Goal: Transaction & Acquisition: Purchase product/service

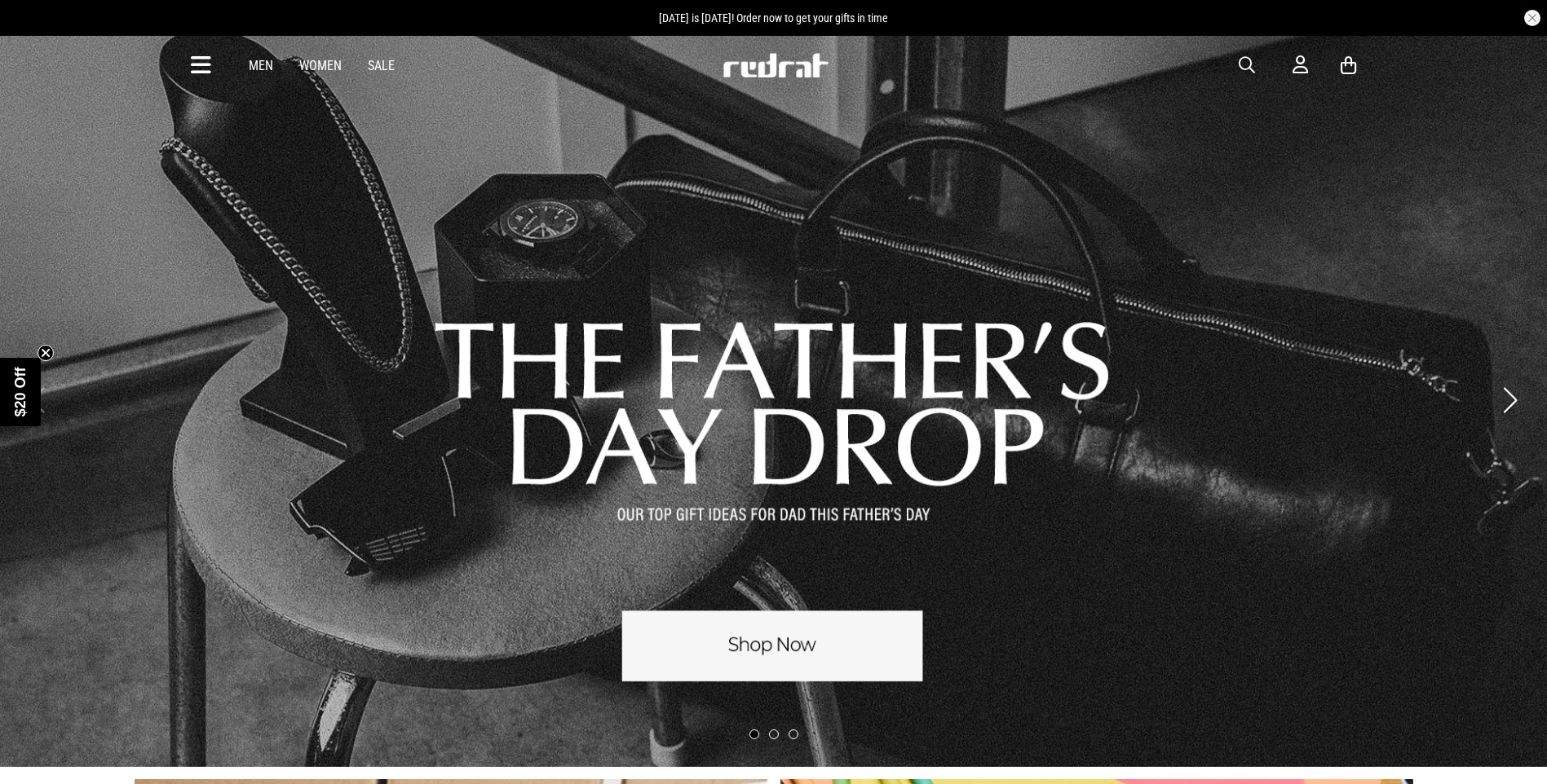
click at [200, 60] on icon at bounding box center [201, 66] width 21 height 27
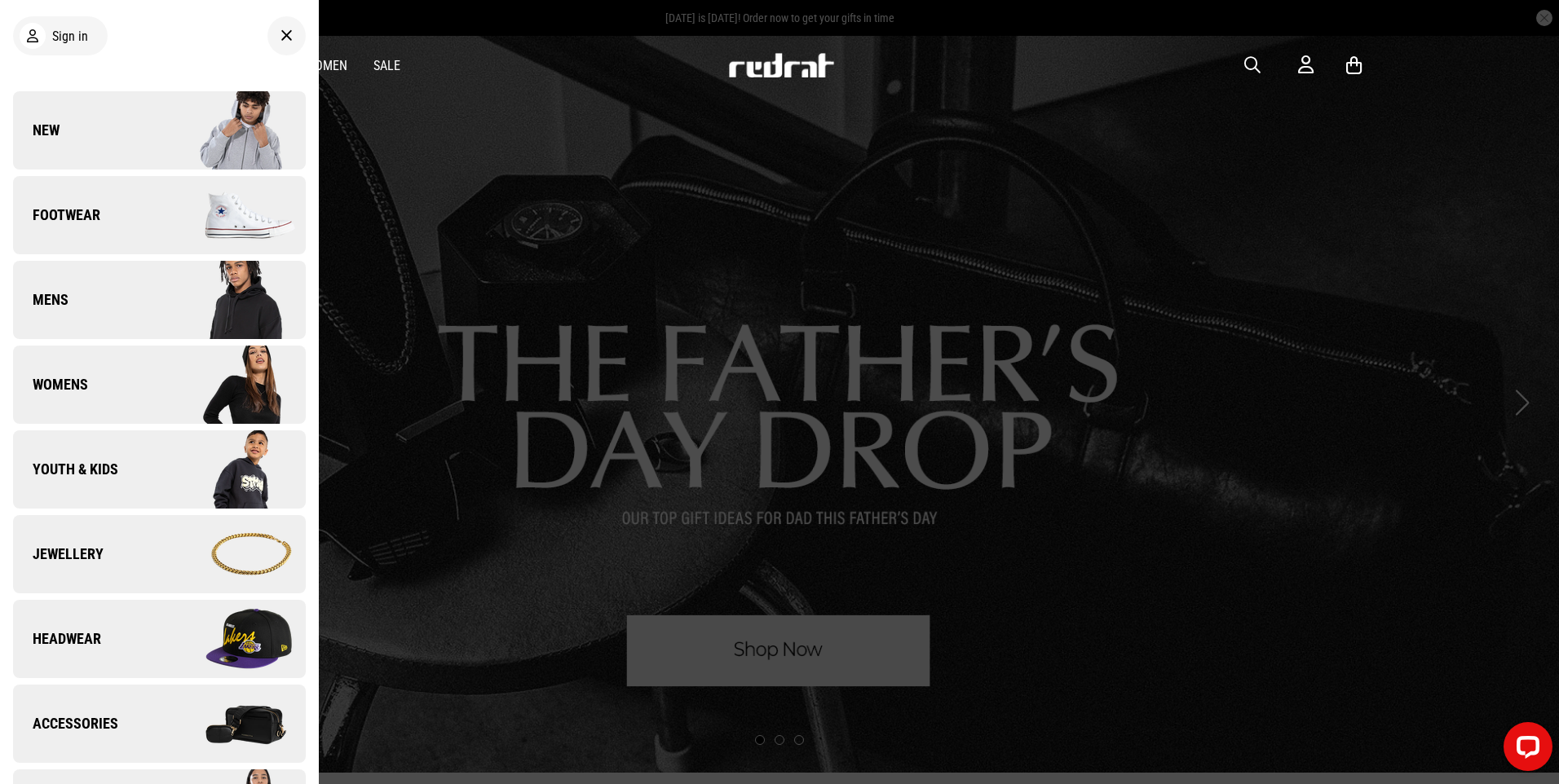
click at [162, 300] on img at bounding box center [231, 300] width 146 height 82
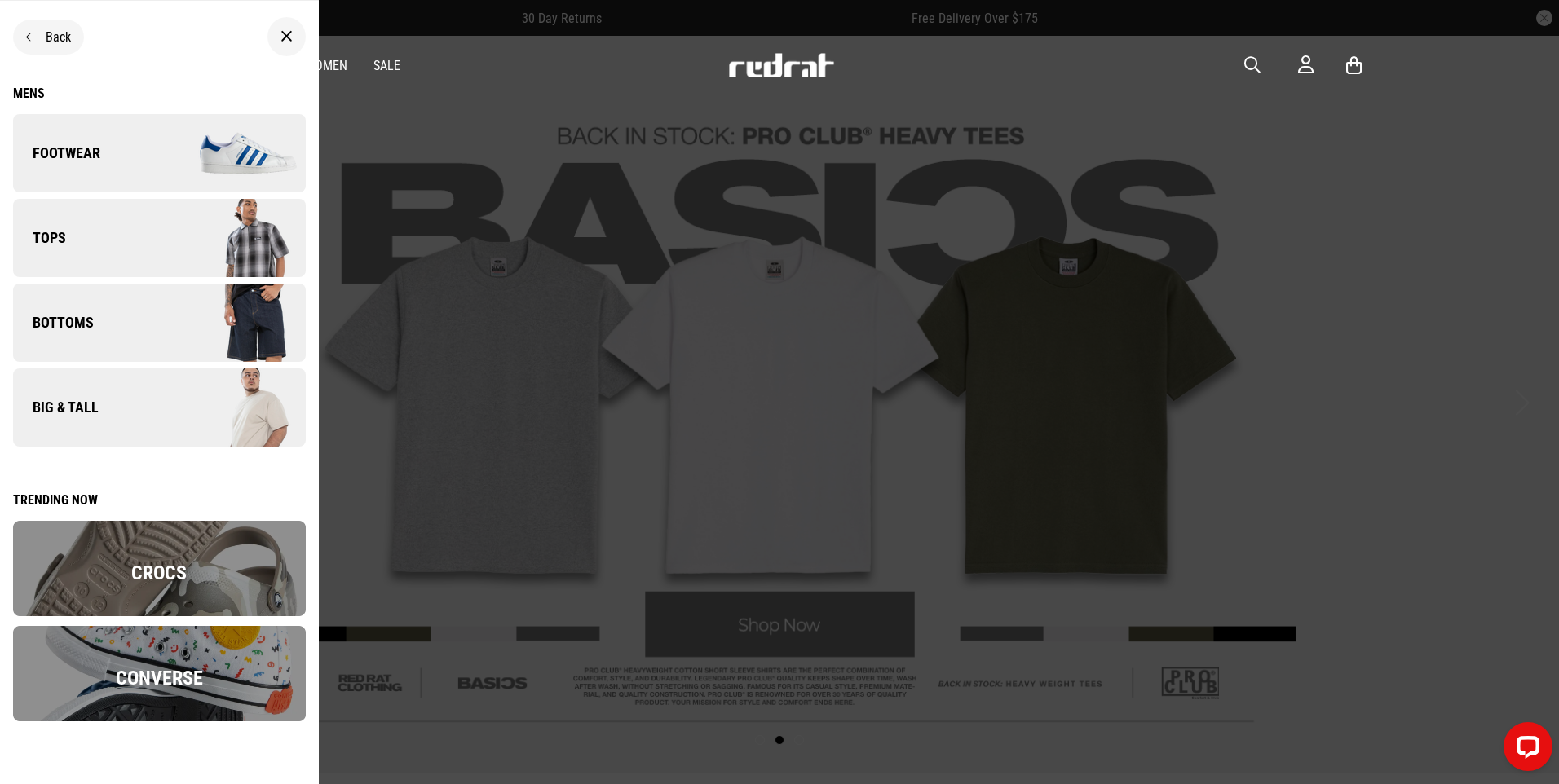
click at [162, 238] on img at bounding box center [231, 238] width 146 height 82
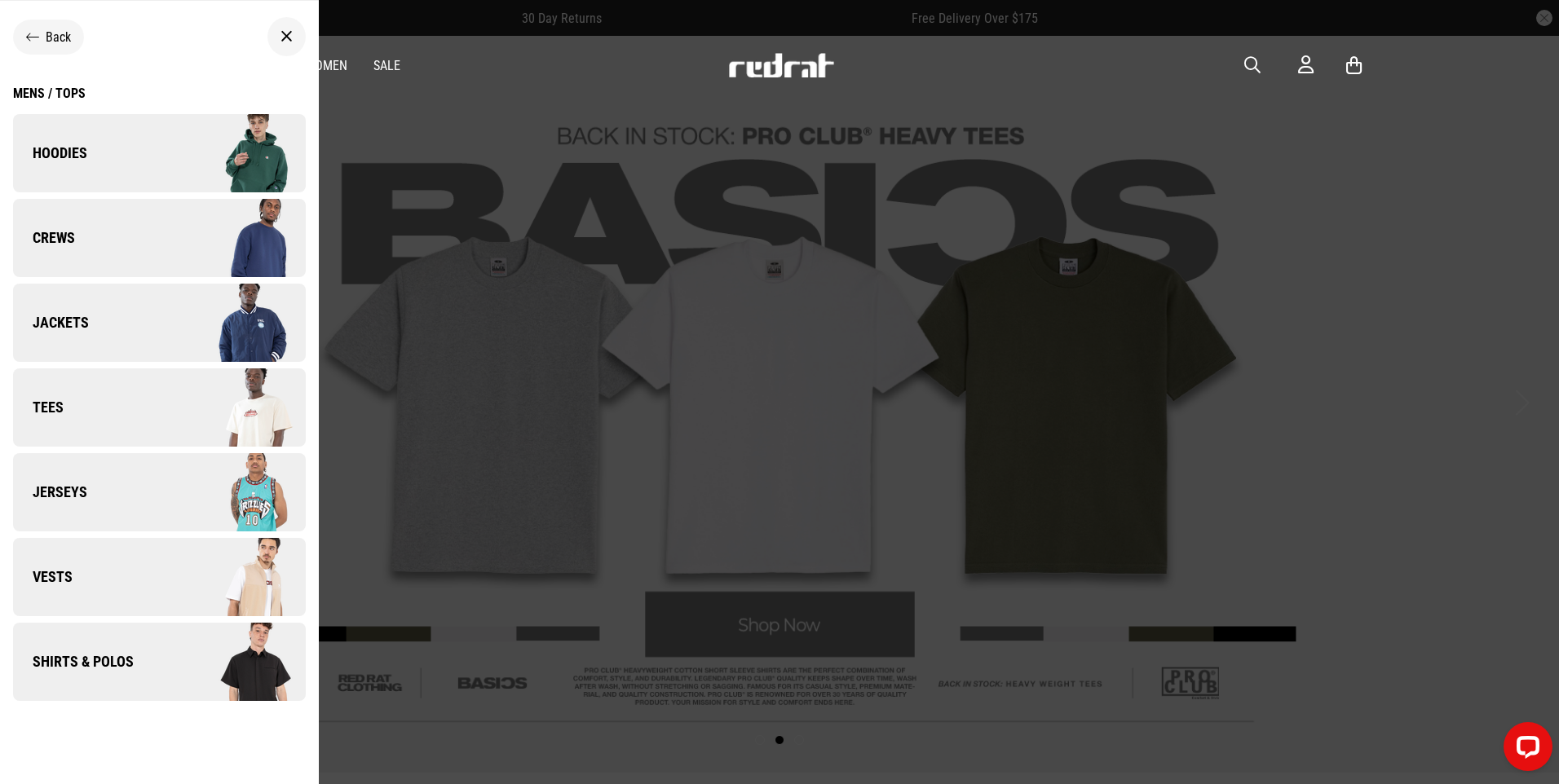
click at [174, 412] on img at bounding box center [231, 407] width 146 height 82
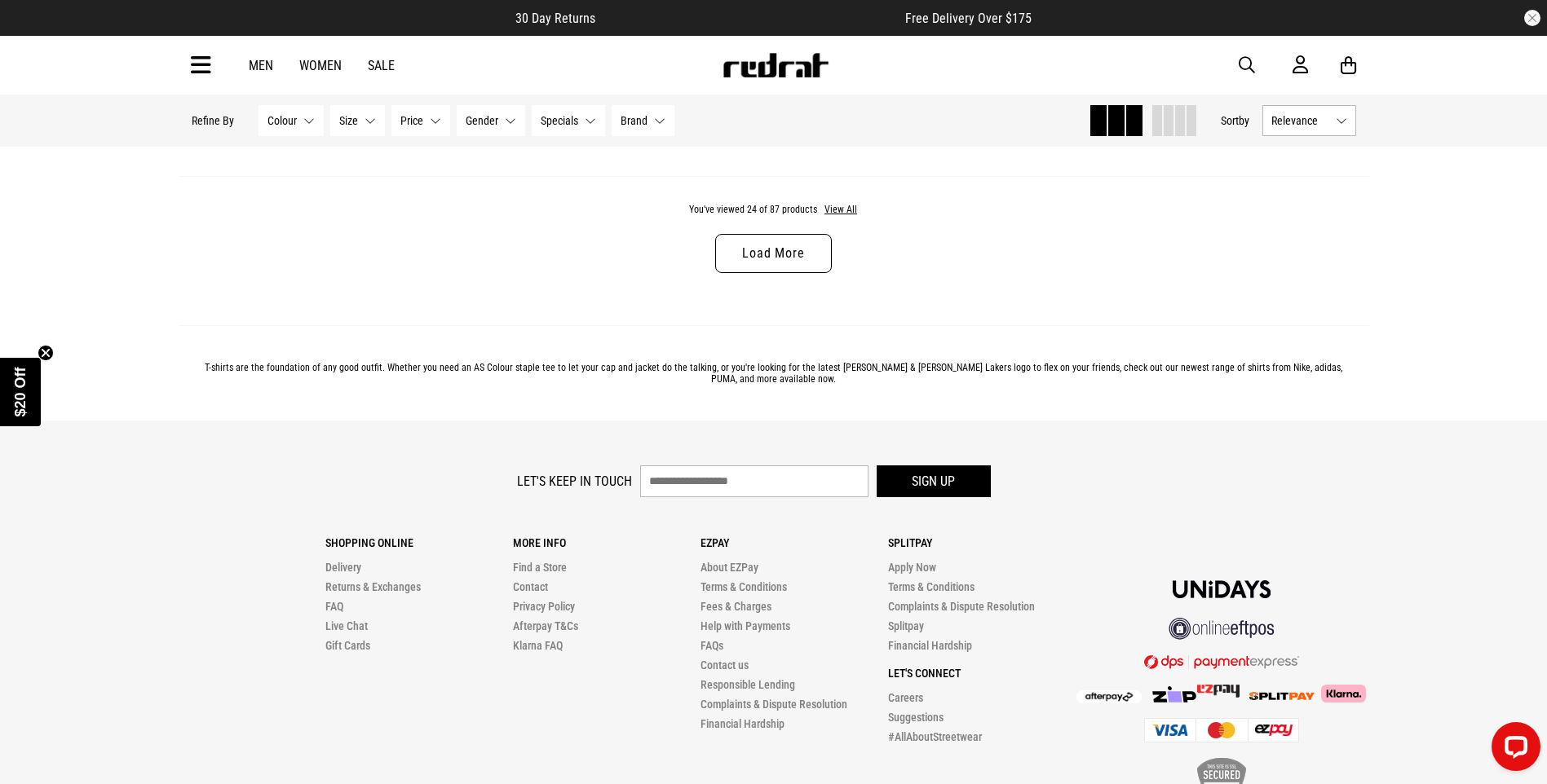
scroll to position [5243, 0]
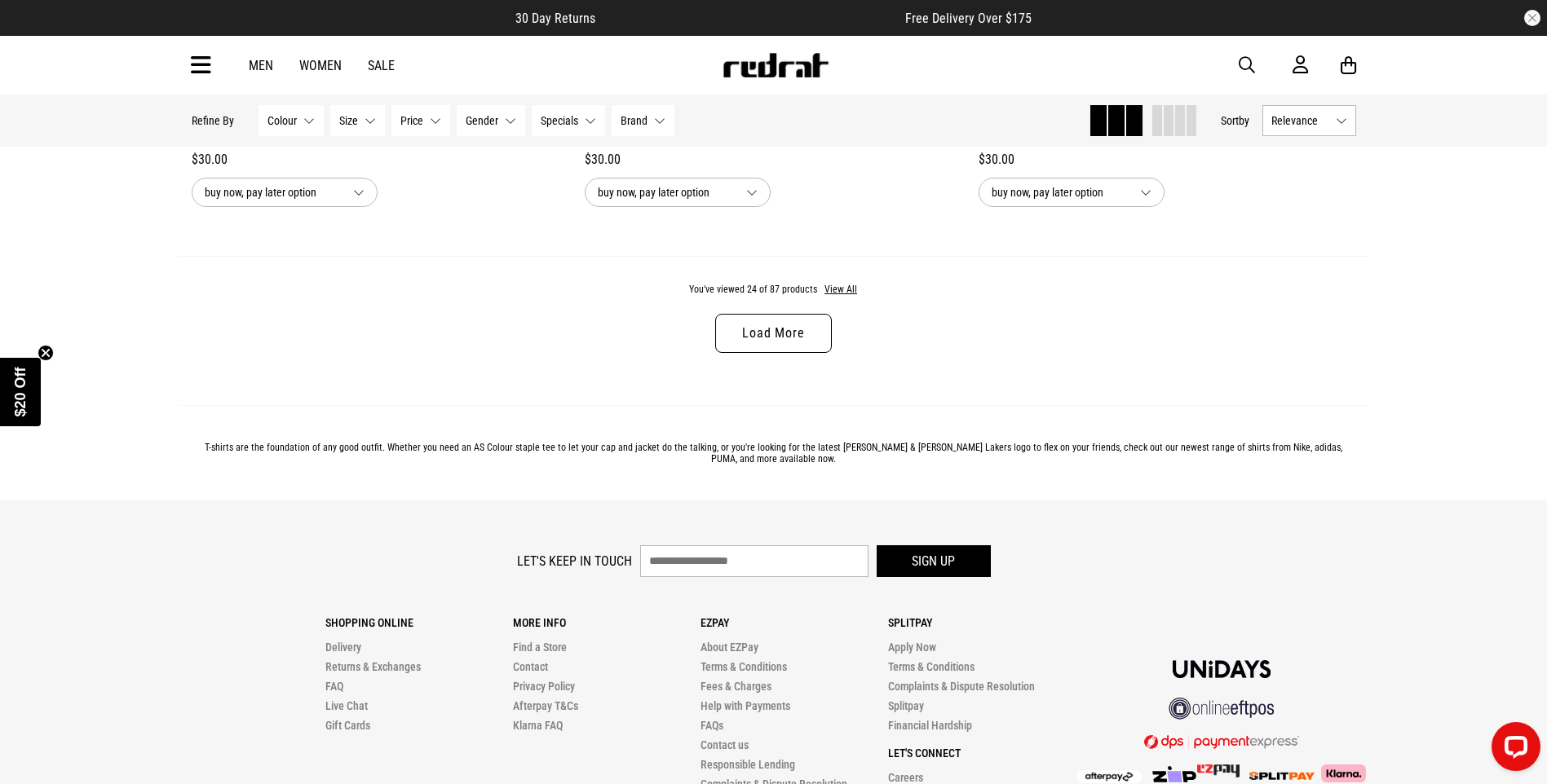
click at [799, 343] on link "Load More" at bounding box center [772, 333] width 116 height 39
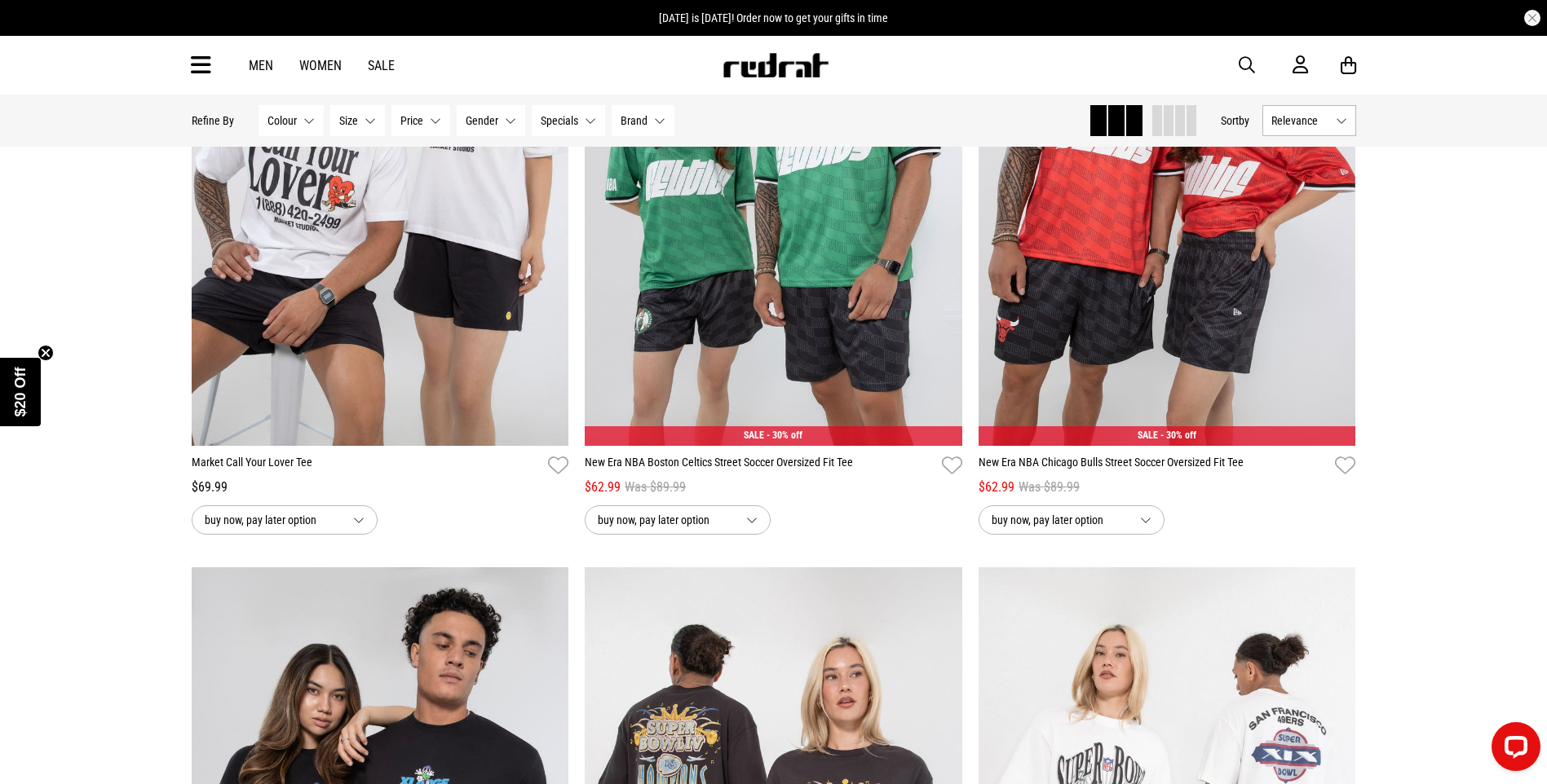
scroll to position [9481, 0]
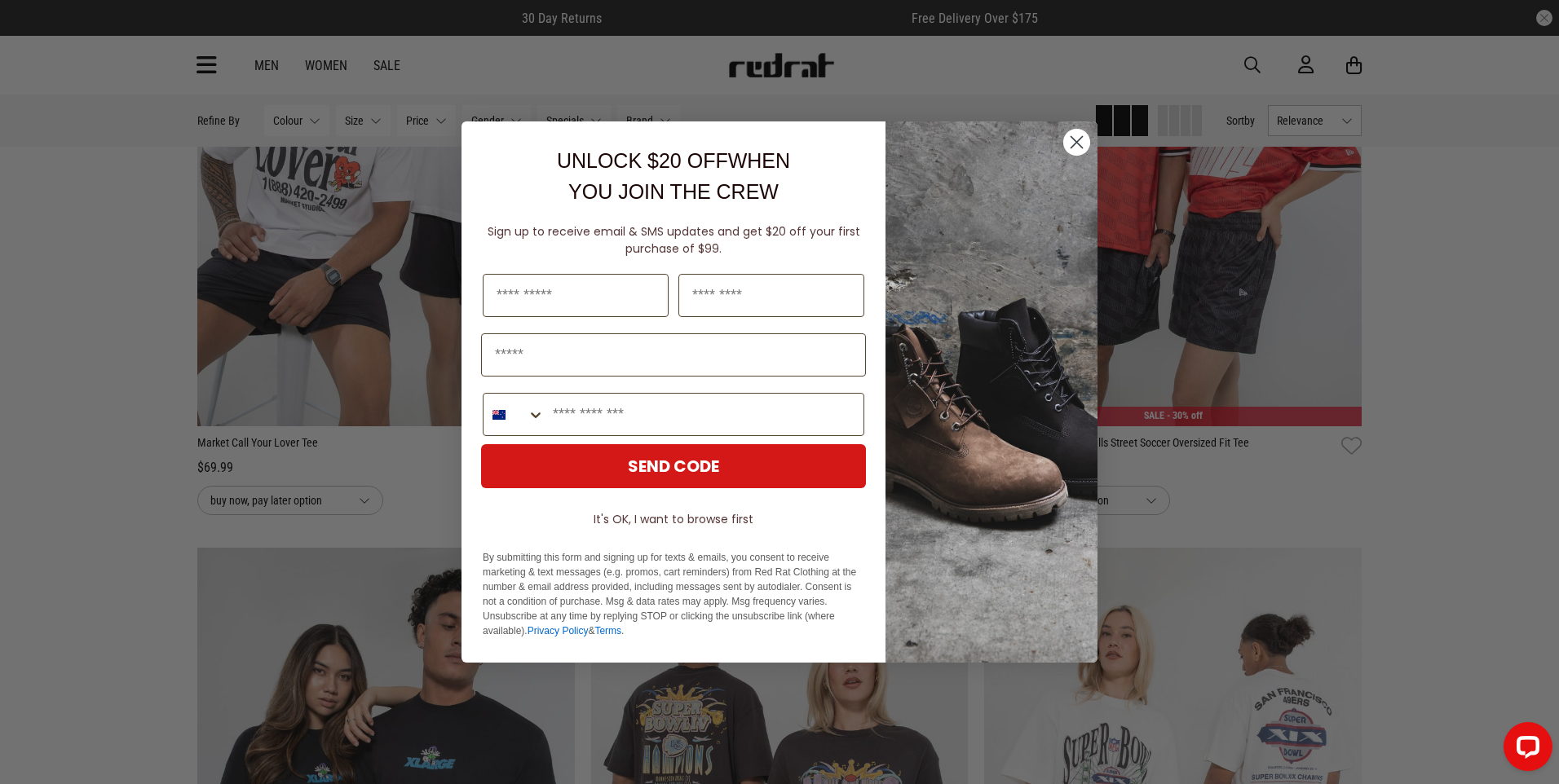
click at [1084, 144] on circle "Close dialog" at bounding box center [1076, 142] width 27 height 27
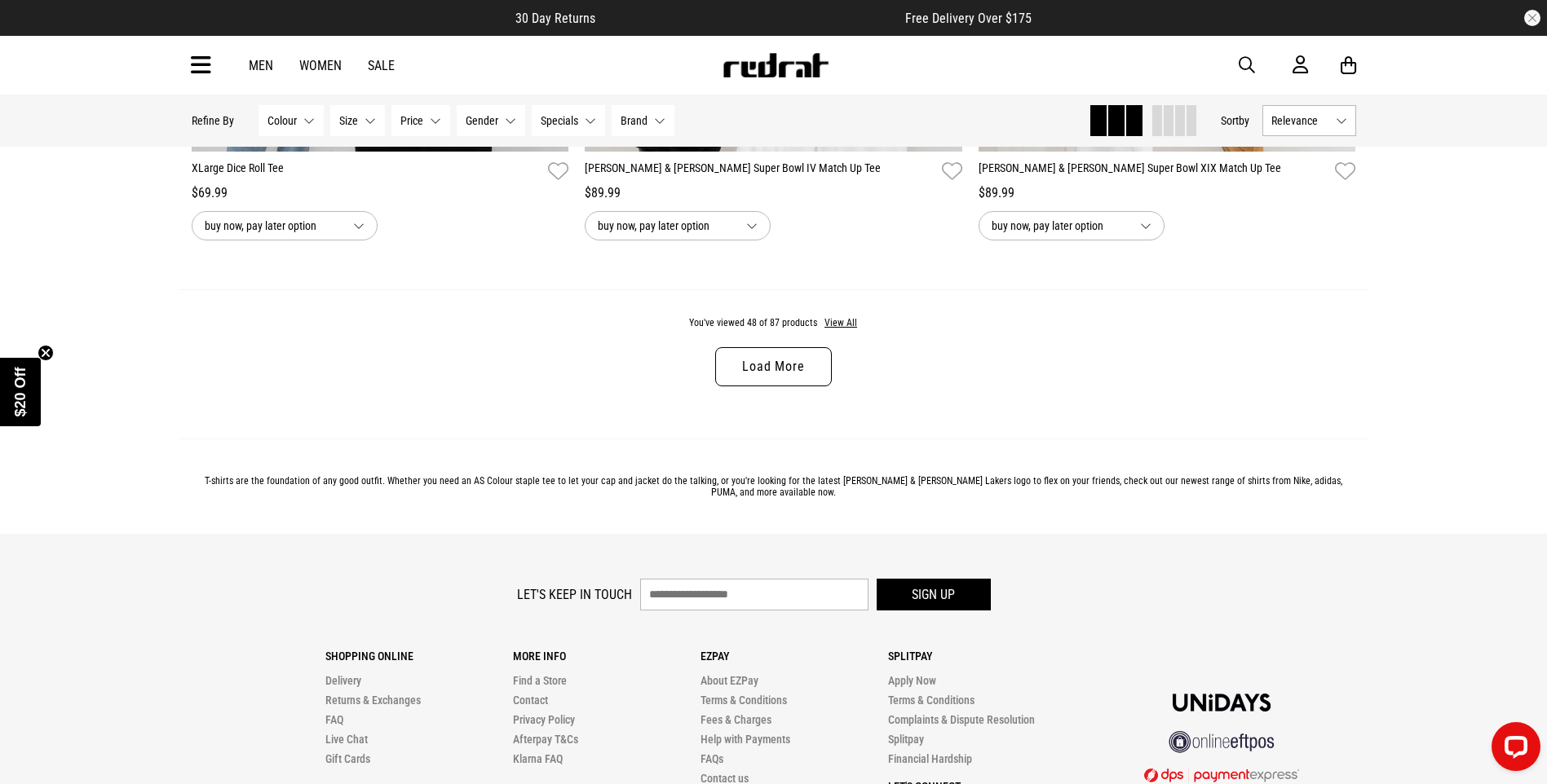
scroll to position [10459, 0]
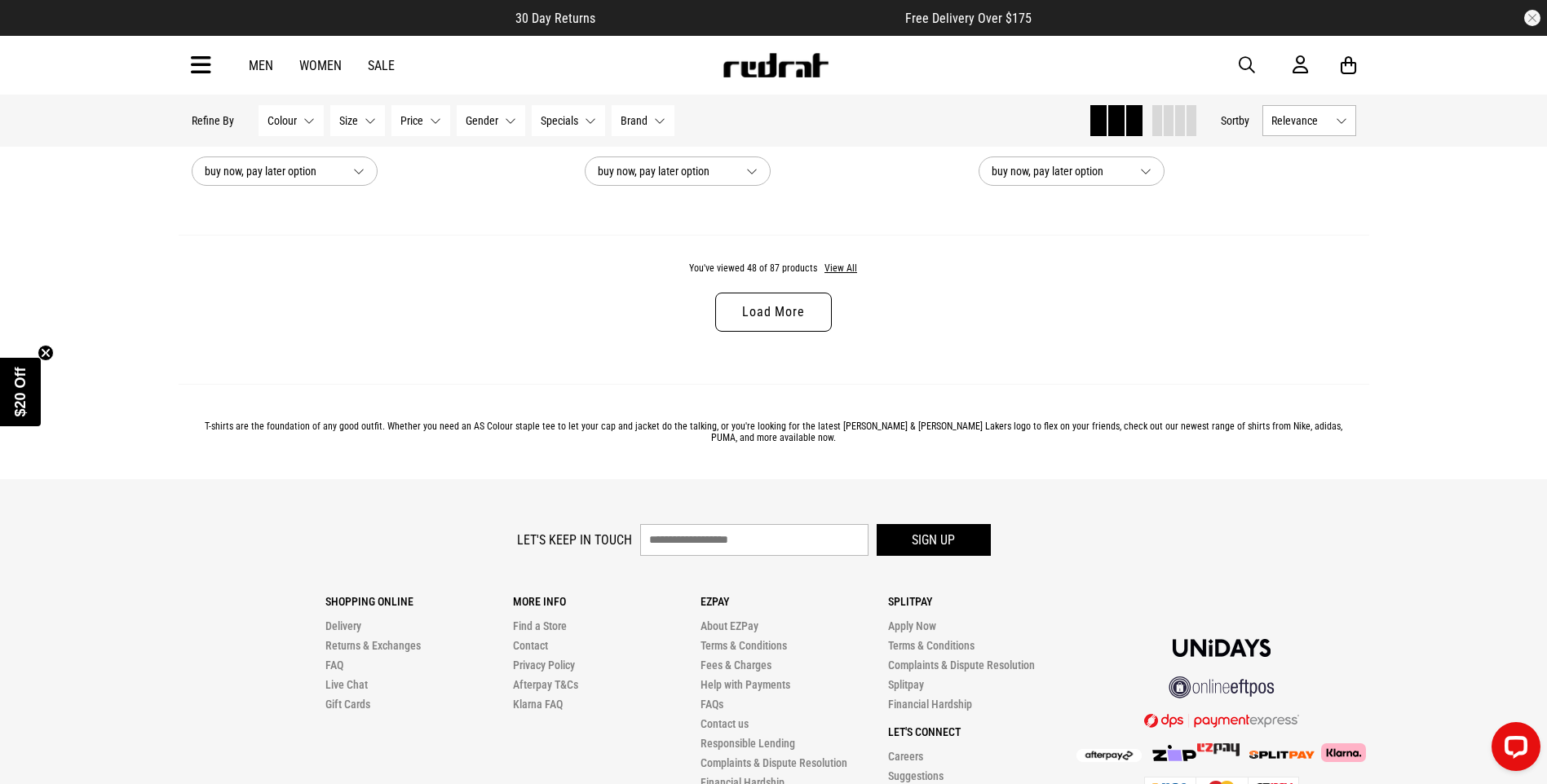
click at [792, 313] on link "Load More" at bounding box center [772, 313] width 116 height 39
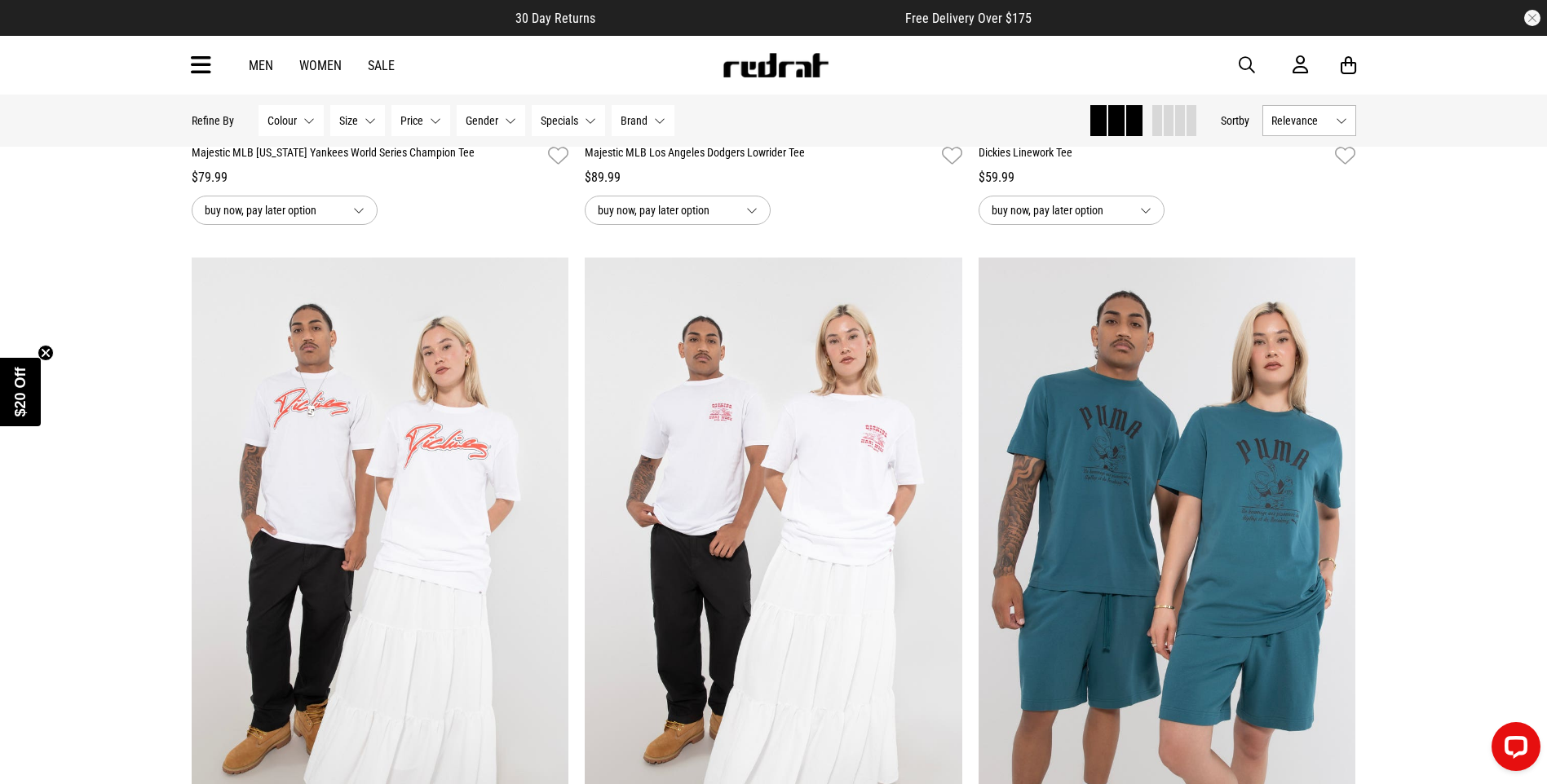
scroll to position [13067, 0]
